Goal: Find contact information: Obtain details needed to contact an individual or organization

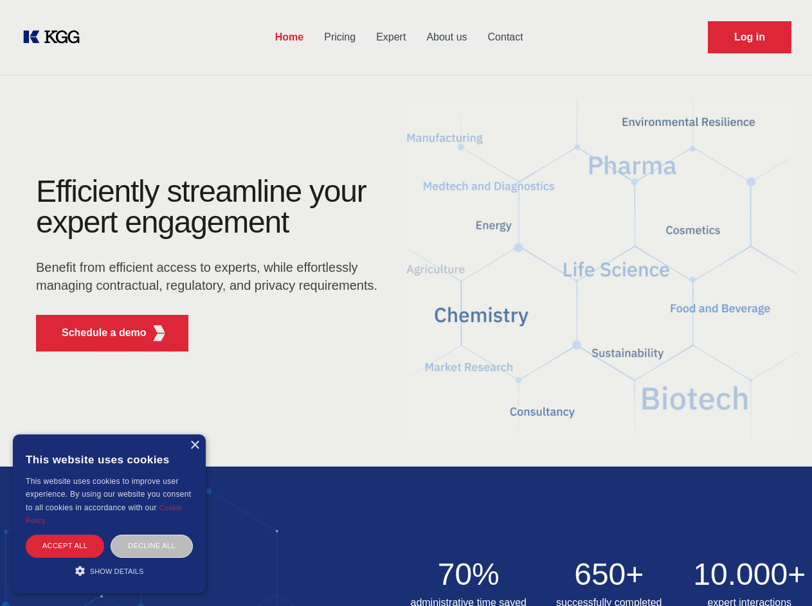
click at [406, 303] on div "Efficiently streamline your expert engagement Benefit from efficient access to …" at bounding box center [210, 269] width 391 height 186
click at [96, 333] on p "Schedule a demo" at bounding box center [104, 332] width 85 height 15
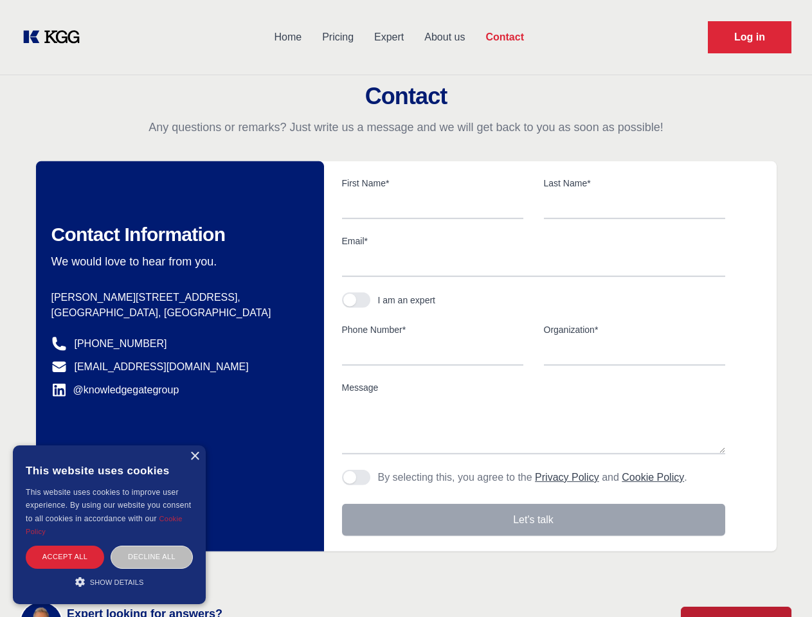
click at [194, 445] on div "× This website uses cookies This website uses cookies to improve user experienc…" at bounding box center [109, 524] width 193 height 159
click at [65, 546] on div "Accept all" at bounding box center [65, 557] width 78 height 22
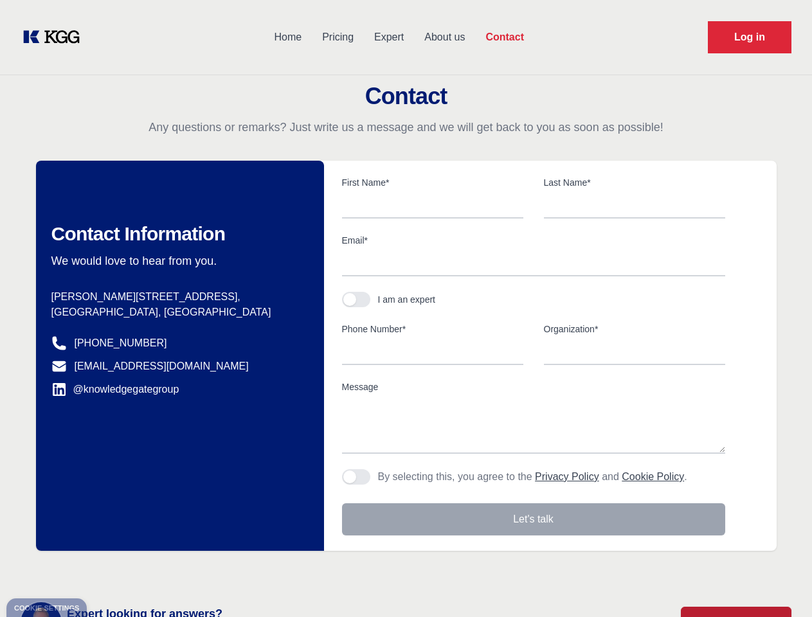
click at [152, 546] on div "Contact Information We would love to hear from you. Postal address [PERSON_NAME…" at bounding box center [180, 356] width 288 height 390
click at [109, 571] on main "Contact Any questions or remarks? Just write us a message and we will get back …" at bounding box center [406, 334] width 812 height 669
